Goal: Information Seeking & Learning: Obtain resource

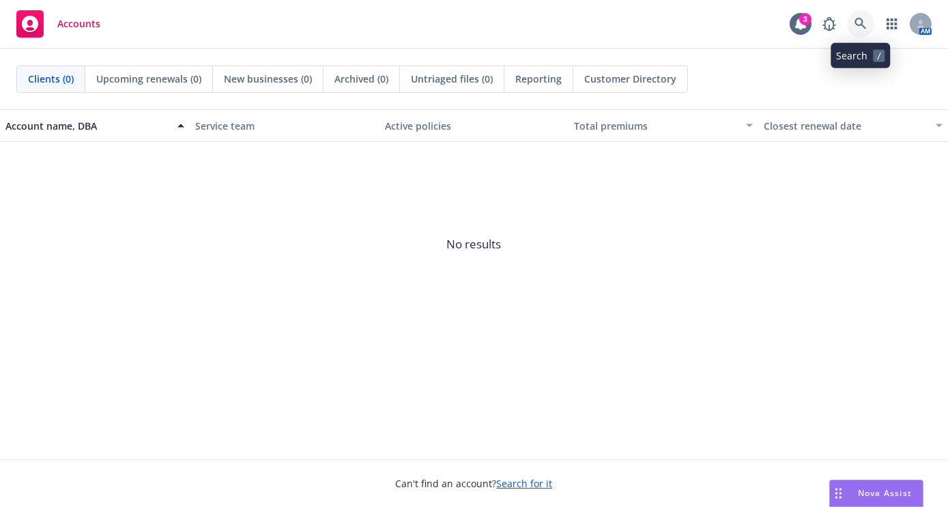
click at [867, 17] on link at bounding box center [860, 23] width 27 height 27
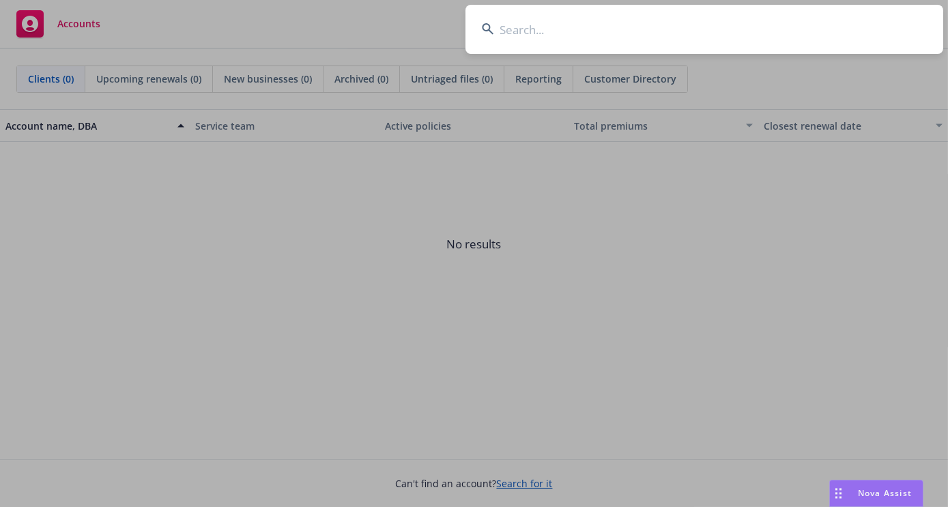
click at [755, 29] on input at bounding box center [704, 29] width 478 height 49
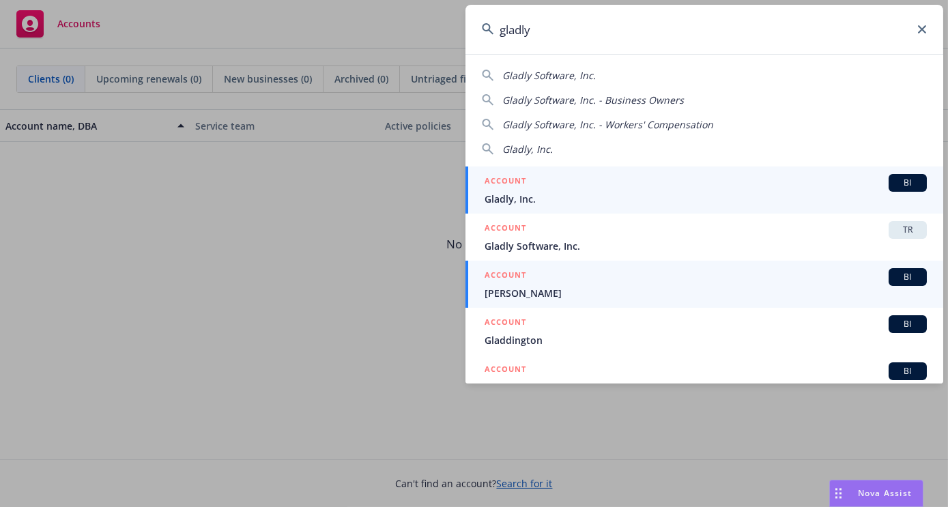
type input "gladly"
click at [682, 261] on link "ACCOUNT BI [PERSON_NAME]" at bounding box center [704, 284] width 478 height 47
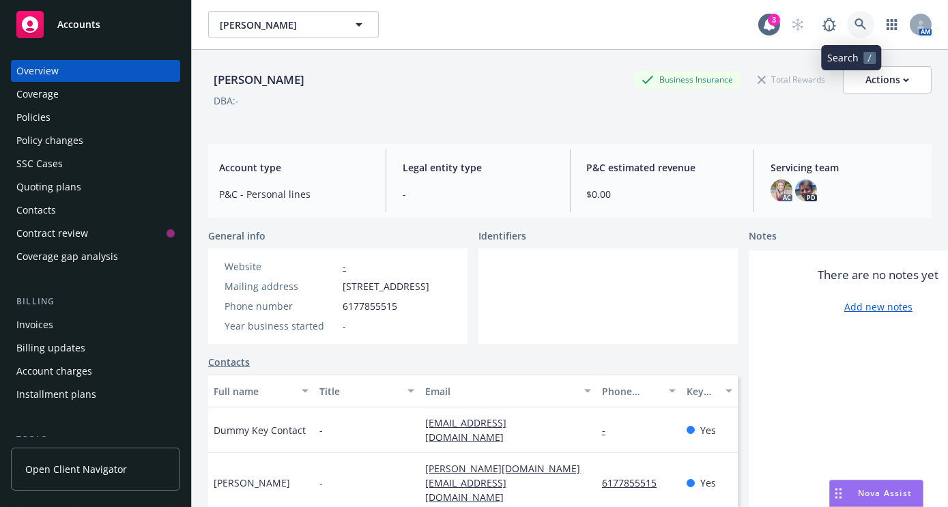
click at [847, 29] on link at bounding box center [860, 24] width 27 height 27
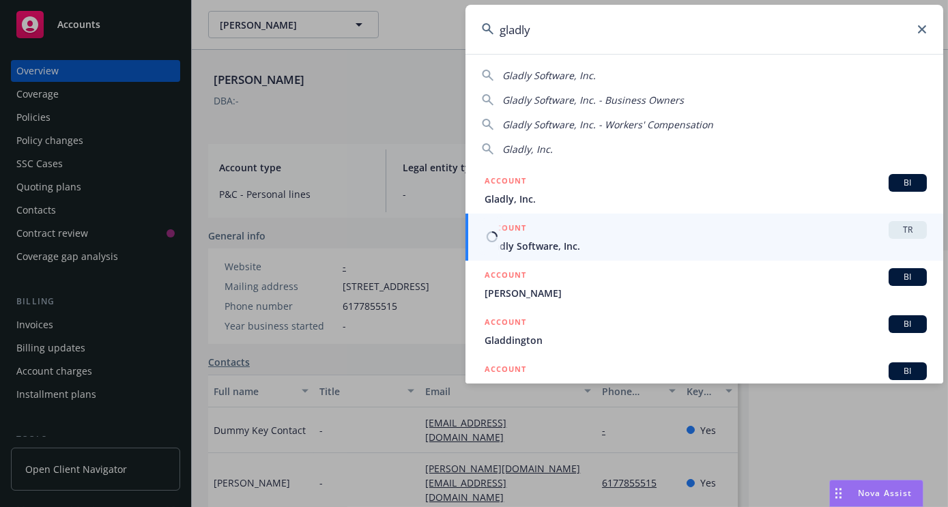
type input "gladly"
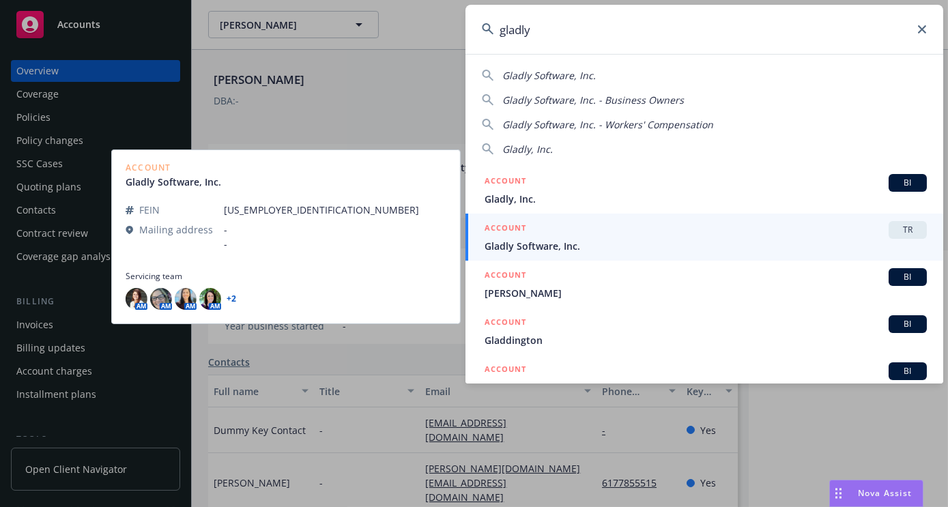
click at [762, 236] on div "ACCOUNT TR" at bounding box center [706, 230] width 442 height 18
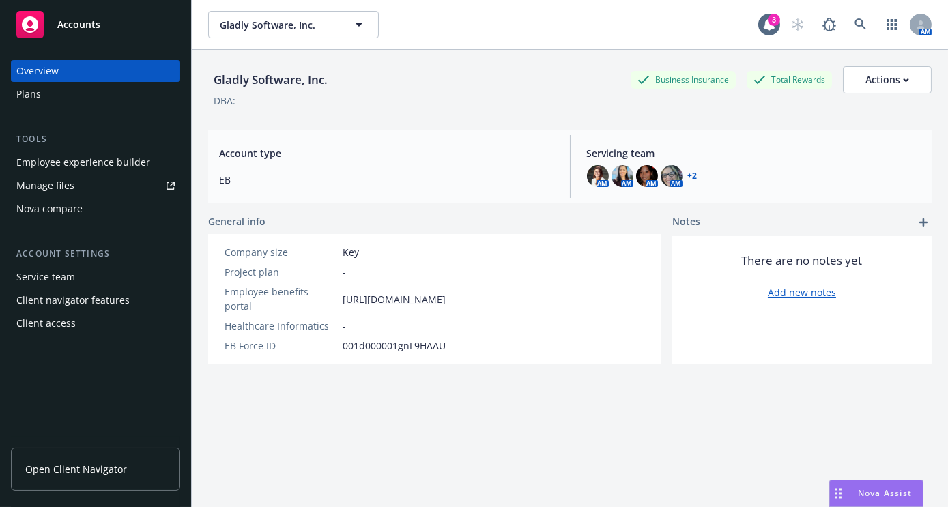
click at [101, 162] on div "Employee experience builder" at bounding box center [83, 162] width 134 height 22
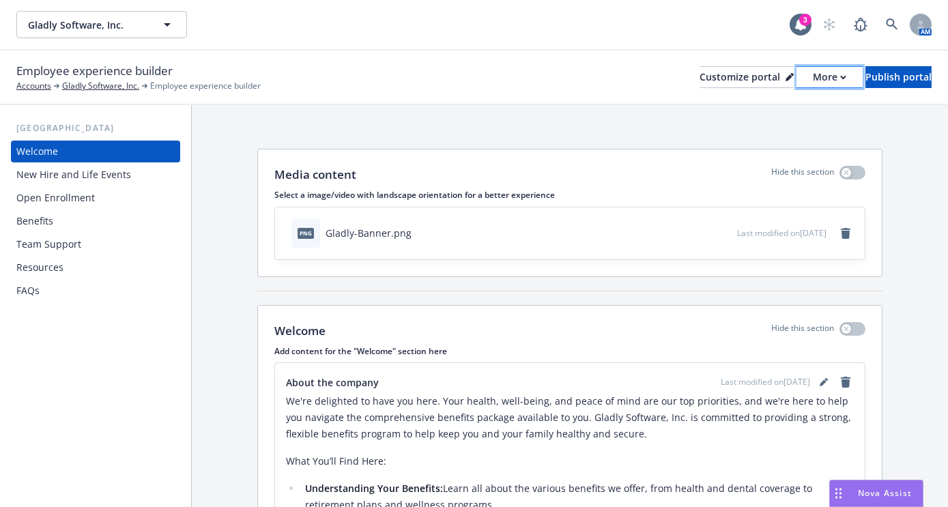
click at [813, 84] on div "More" at bounding box center [829, 77] width 33 height 20
click at [753, 108] on link "Copy preview link" at bounding box center [757, 107] width 124 height 27
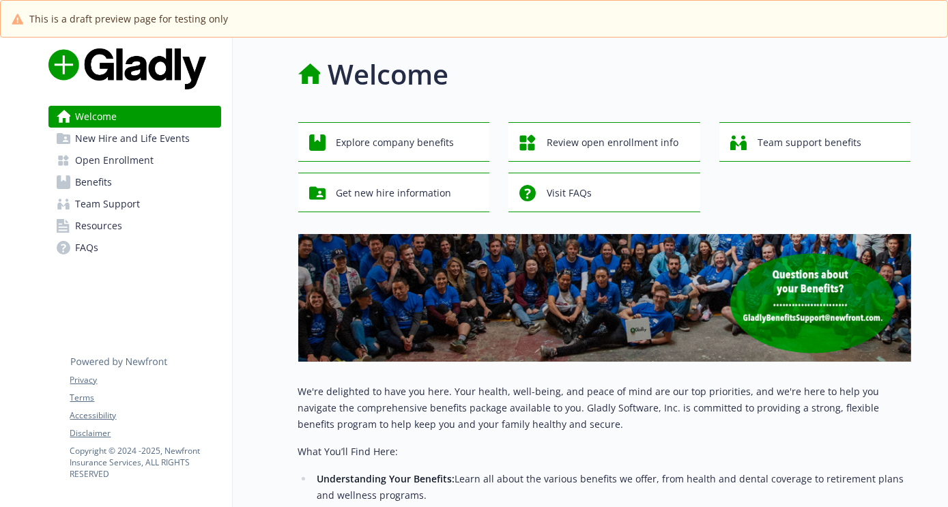
click at [141, 190] on link "Benefits" at bounding box center [134, 182] width 173 height 22
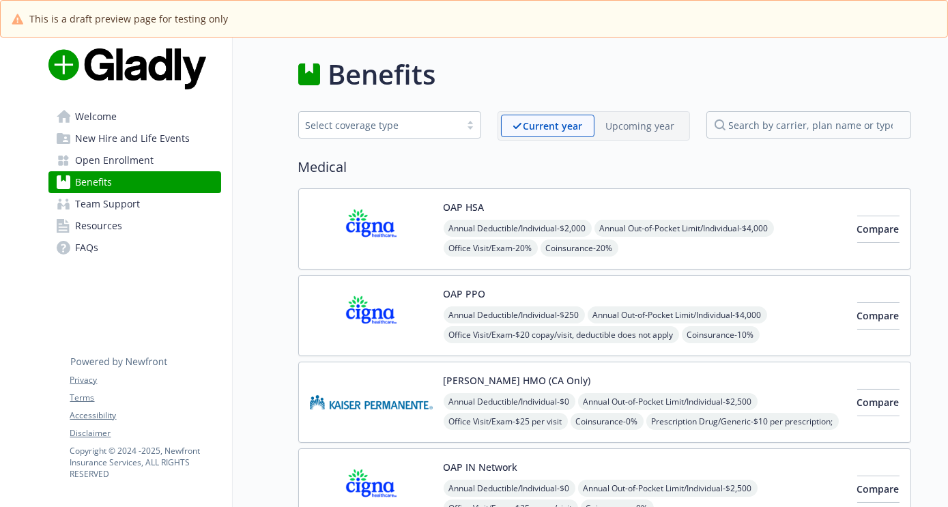
click at [141, 231] on link "Resources" at bounding box center [134, 226] width 173 height 22
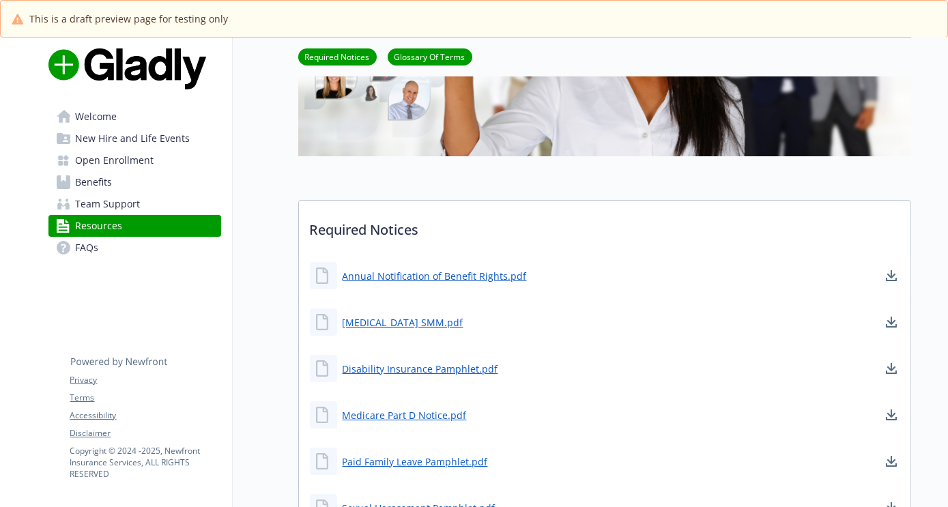
scroll to position [242, 0]
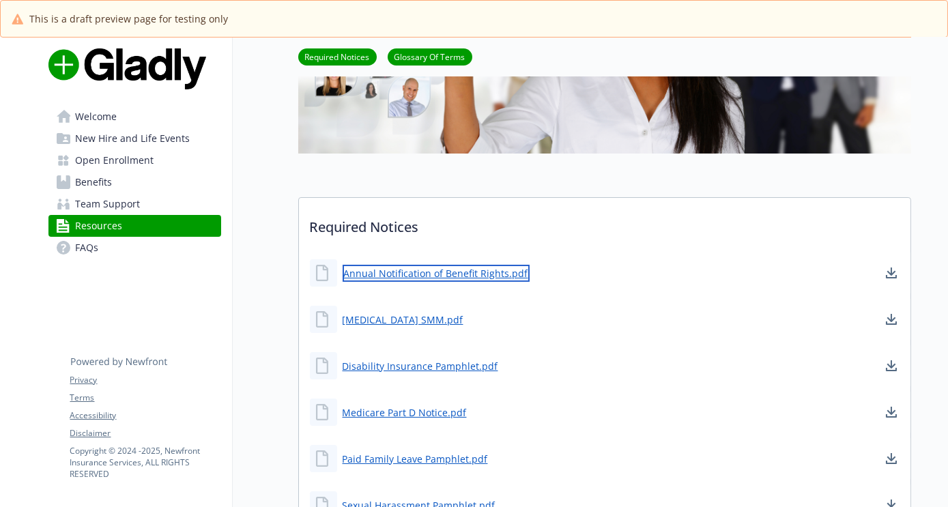
click at [449, 272] on link "Annual Notification of Benefit Rights.pdf" at bounding box center [436, 273] width 187 height 17
click at [89, 183] on span "Benefits" at bounding box center [94, 182] width 37 height 22
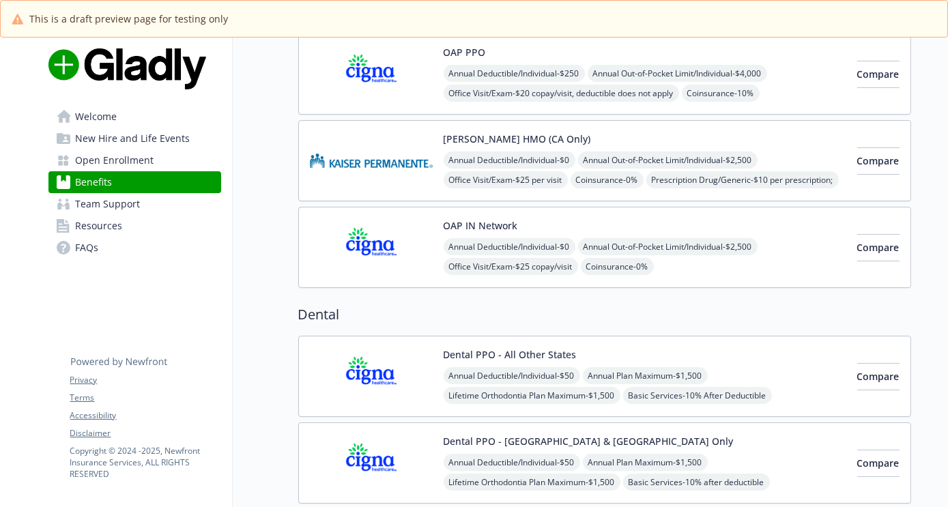
click at [421, 358] on img at bounding box center [371, 376] width 123 height 58
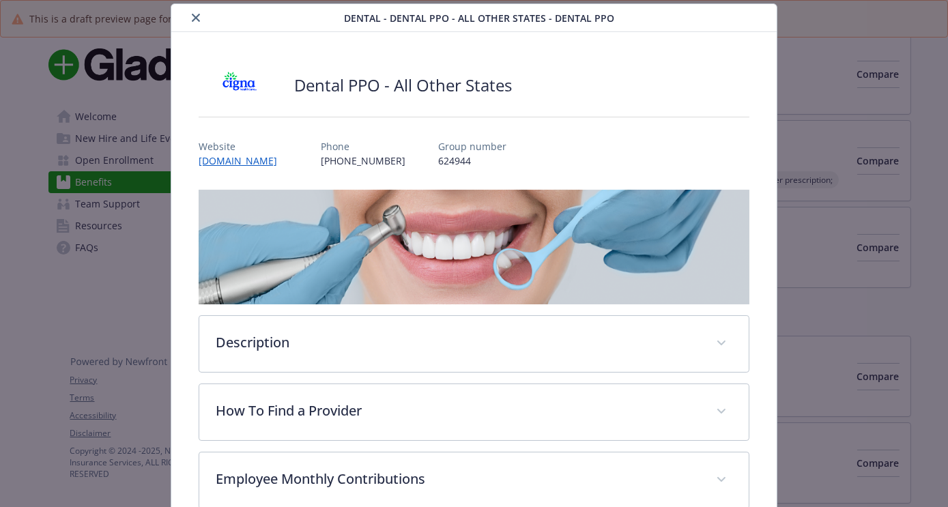
scroll to position [252, 0]
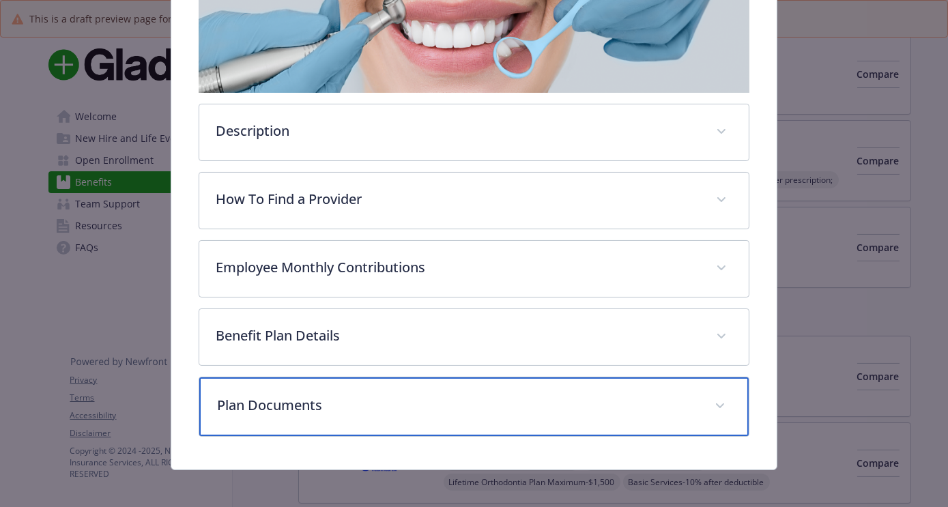
click at [380, 395] on p "Plan Documents" at bounding box center [457, 405] width 481 height 20
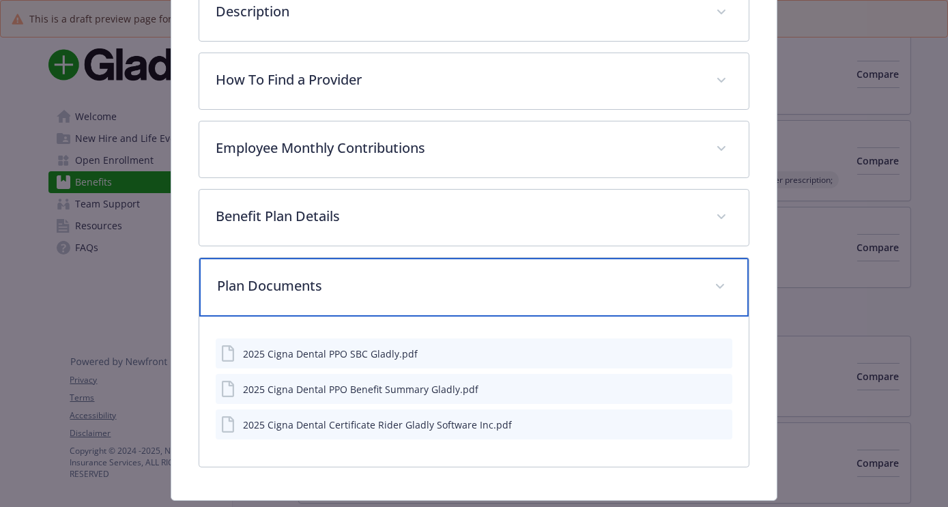
scroll to position [372, 0]
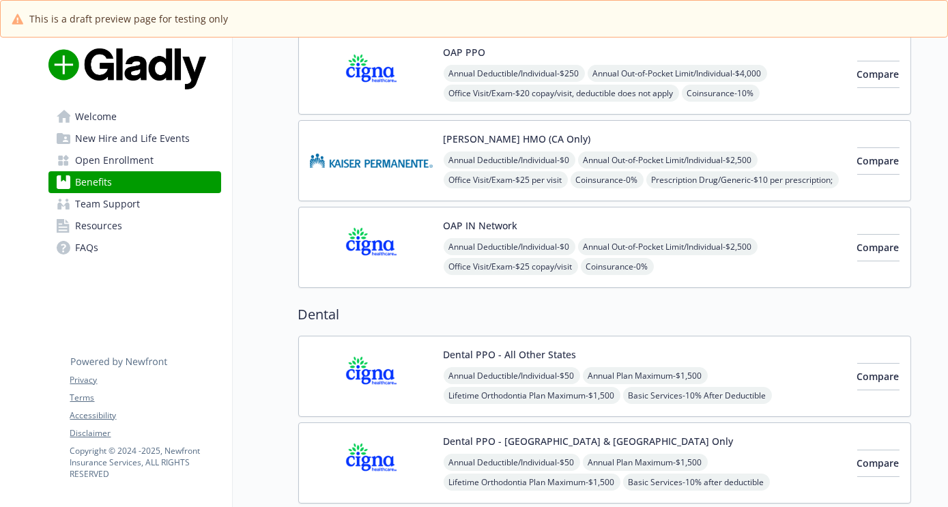
click at [407, 363] on img at bounding box center [371, 376] width 123 height 58
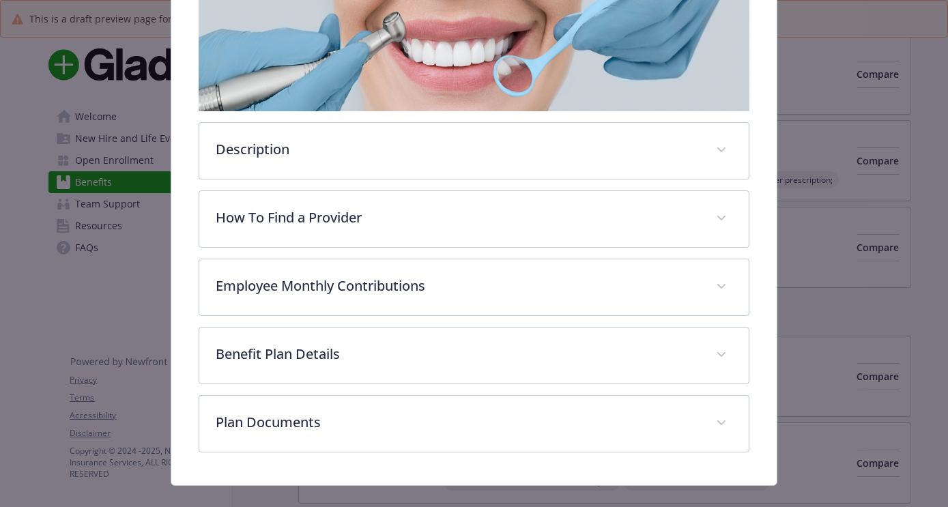
scroll to position [252, 0]
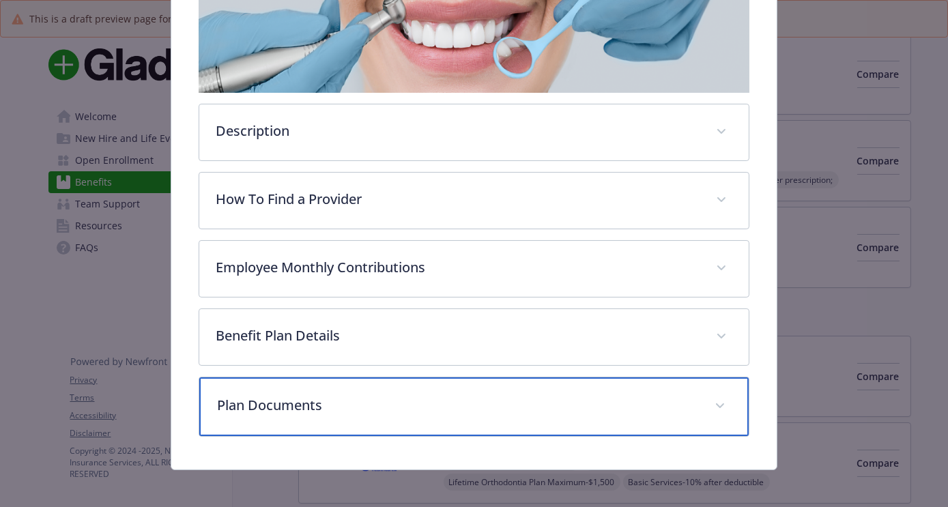
click at [483, 403] on p "Plan Documents" at bounding box center [457, 405] width 481 height 20
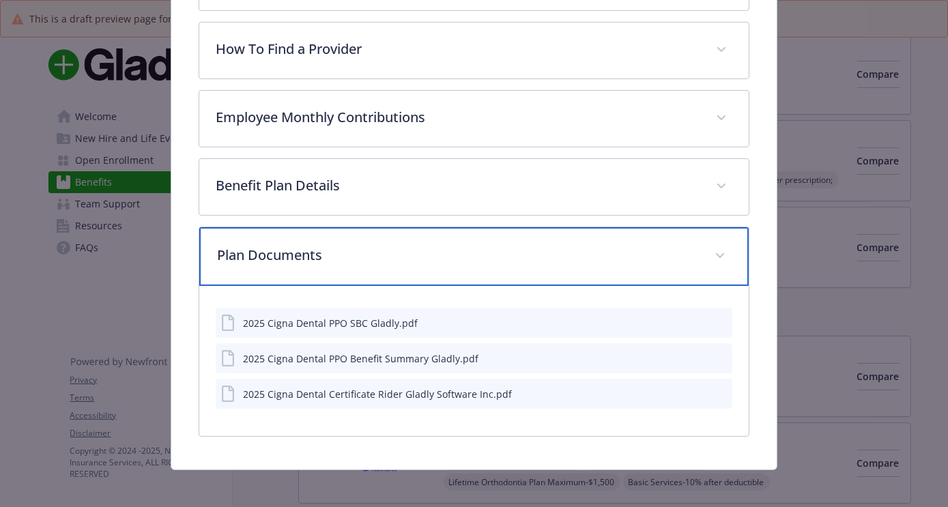
scroll to position [404, 0]
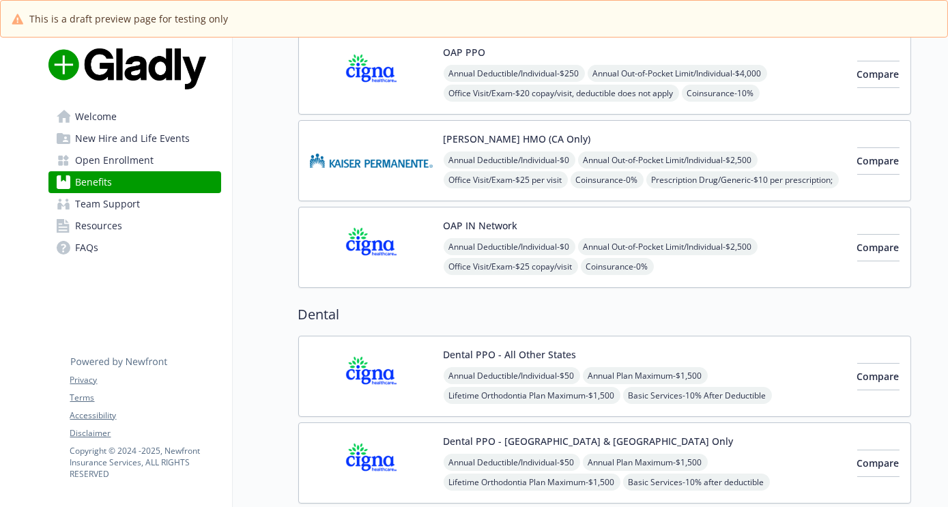
click at [149, 231] on link "Resources" at bounding box center [134, 226] width 173 height 22
